Goal: Task Accomplishment & Management: Use online tool/utility

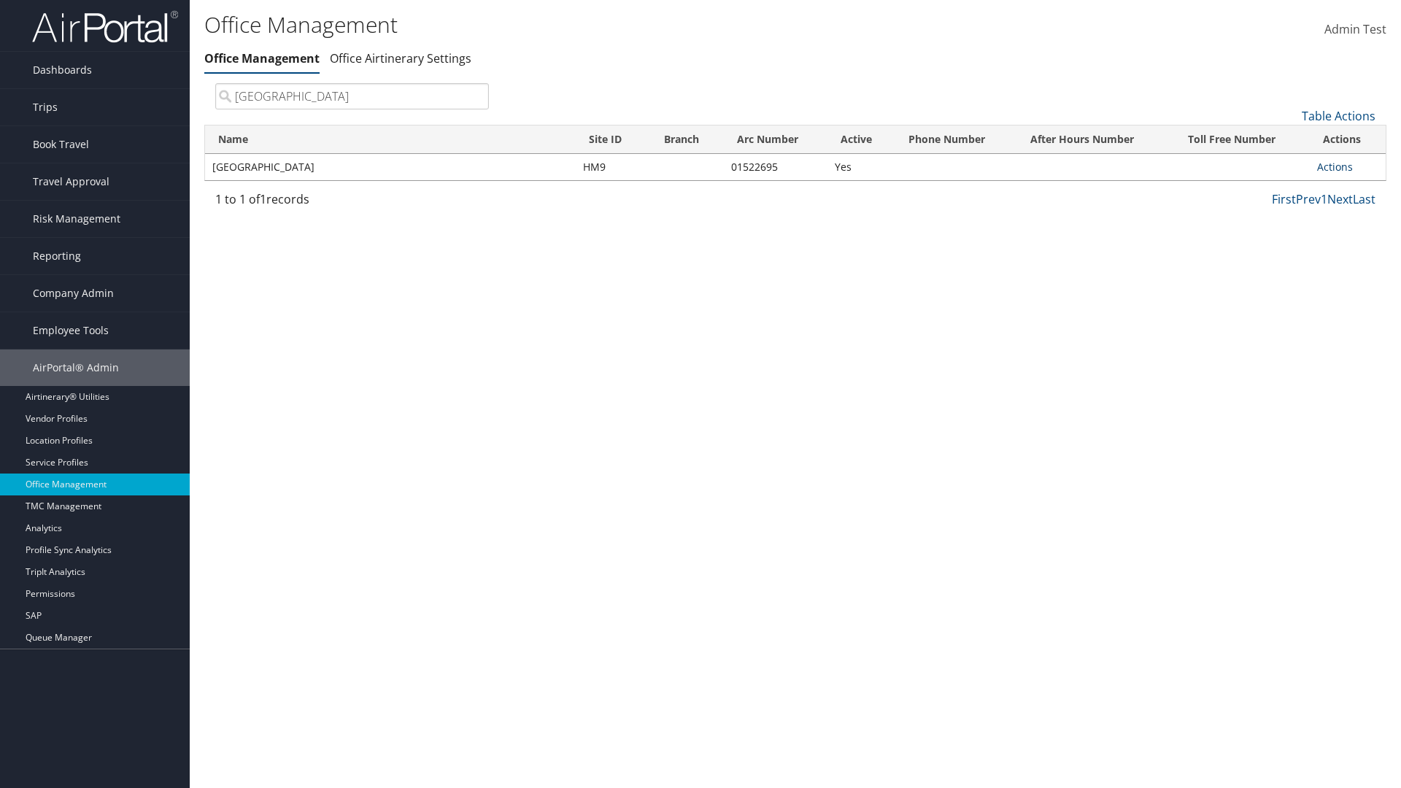
type input "[GEOGRAPHIC_DATA]"
click at [1334, 166] on link "Actions" at bounding box center [1335, 167] width 36 height 14
click at [0, 0] on link "Manage Banner Ads" at bounding box center [0, 0] width 0 height 0
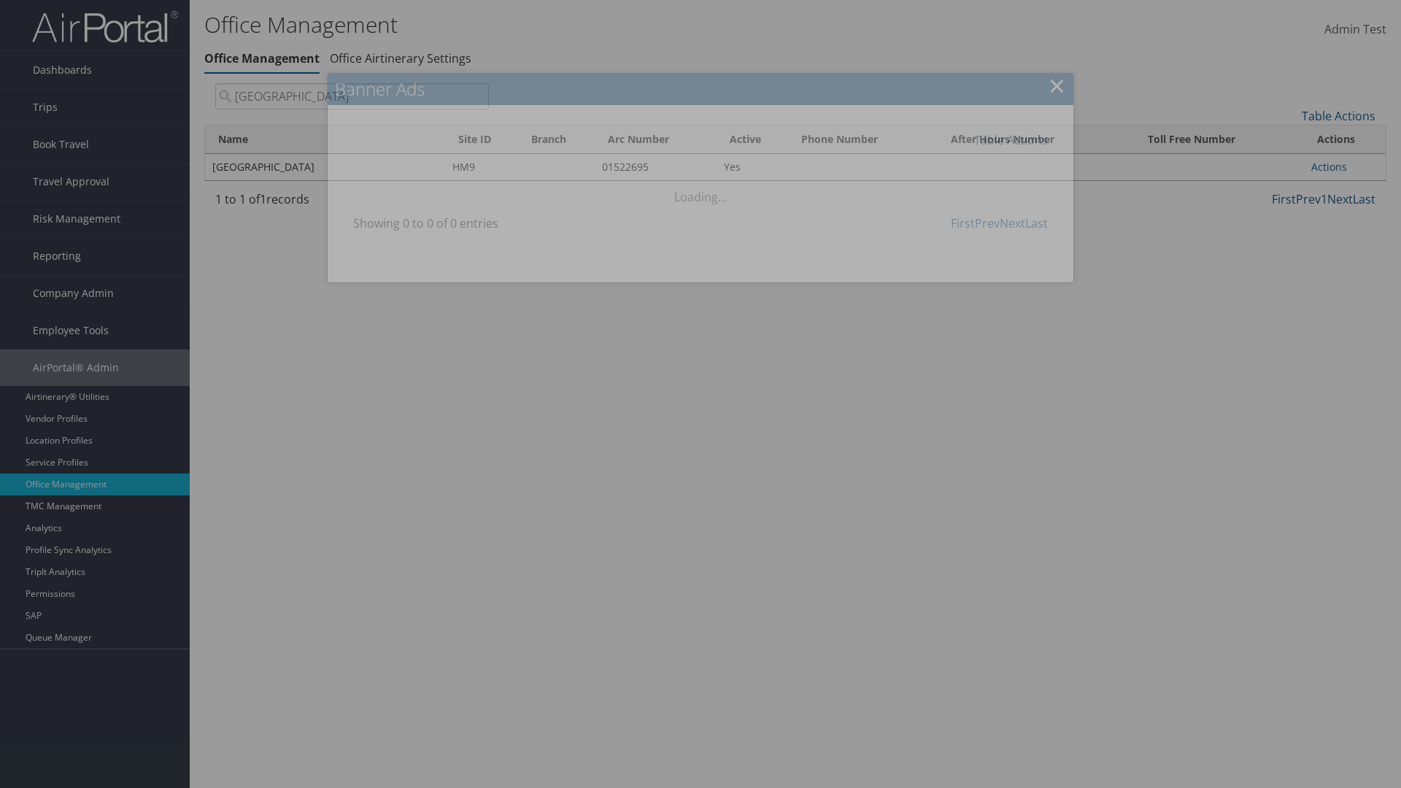
click at [1010, 139] on link "Table Actions" at bounding box center [1011, 140] width 74 height 16
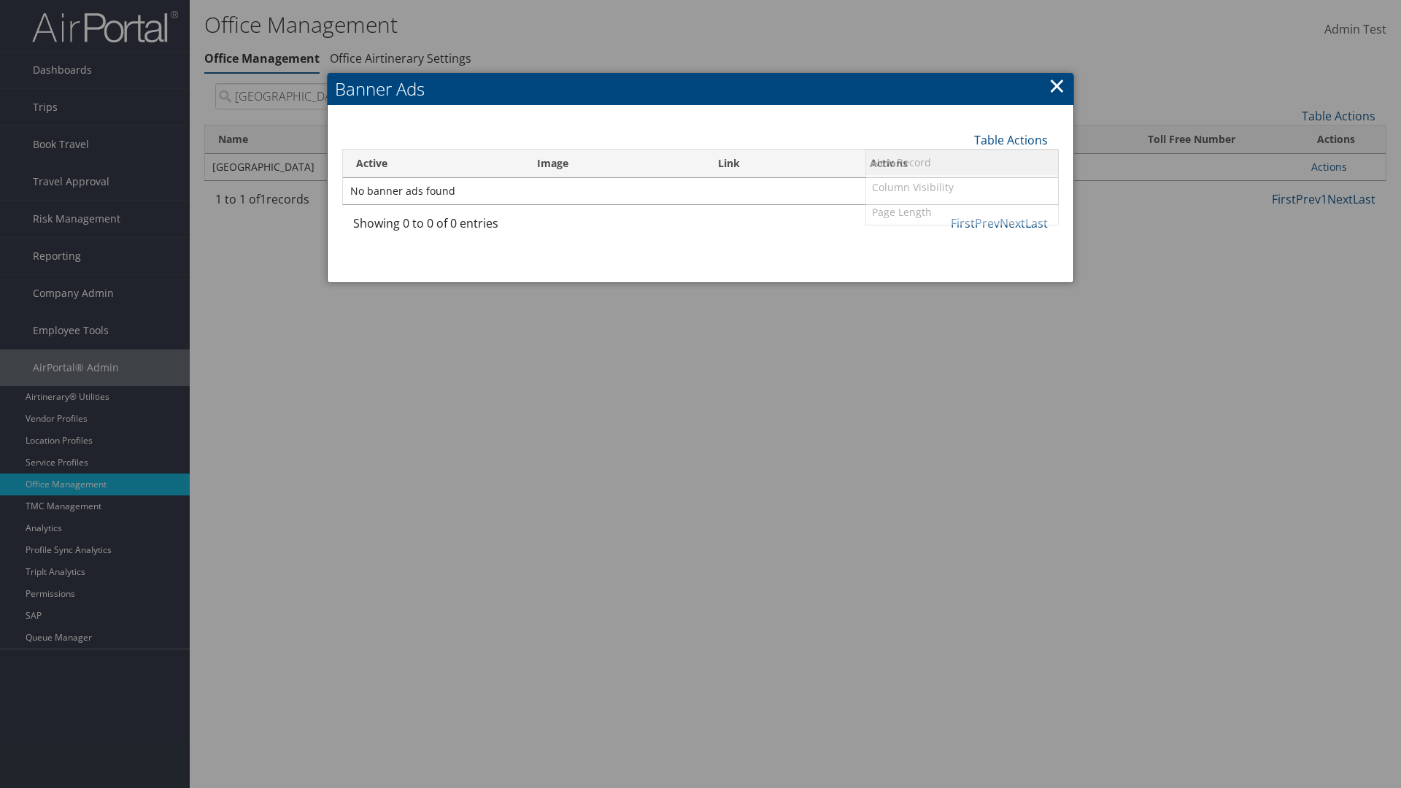
click at [961, 162] on link "New Record" at bounding box center [962, 162] width 192 height 25
